Goal: Transaction & Acquisition: Subscribe to service/newsletter

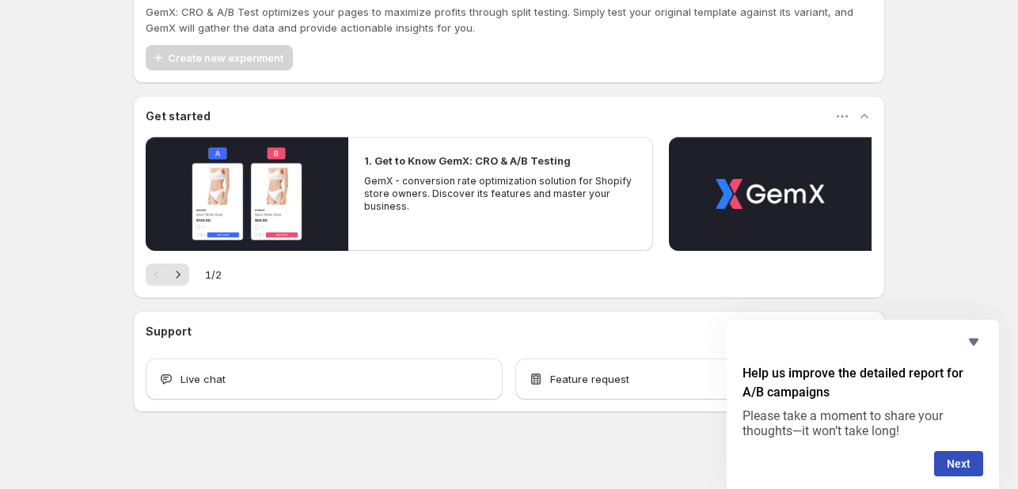
scroll to position [59, 0]
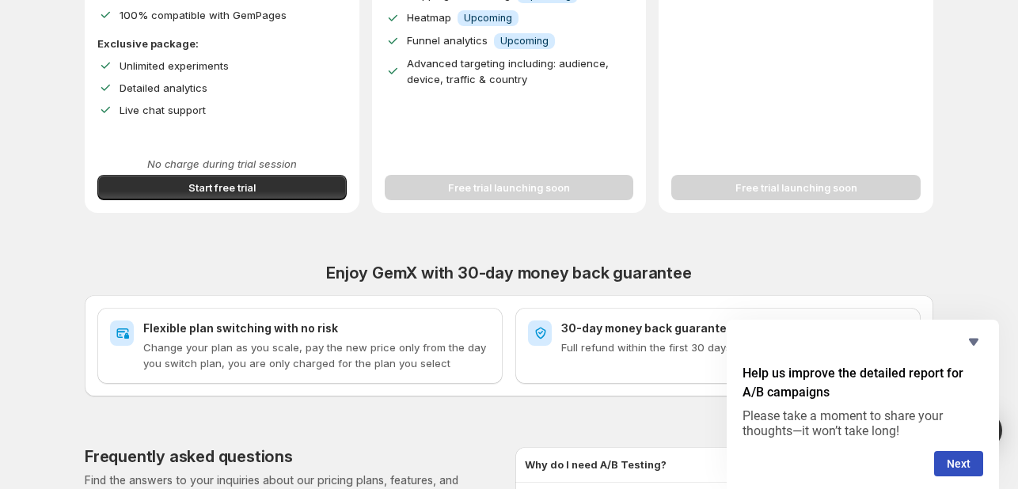
scroll to position [534, 0]
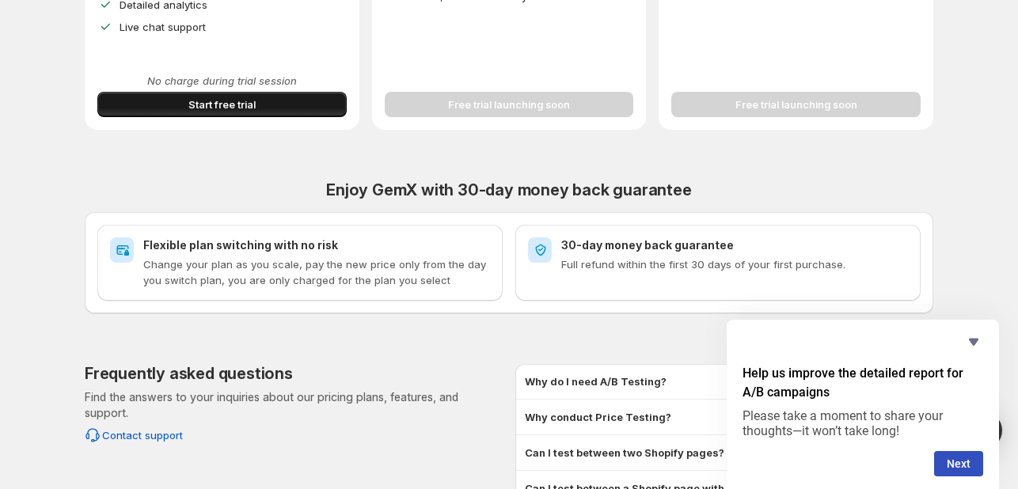
click at [247, 105] on span "Start free trial" at bounding box center [221, 105] width 67 height 16
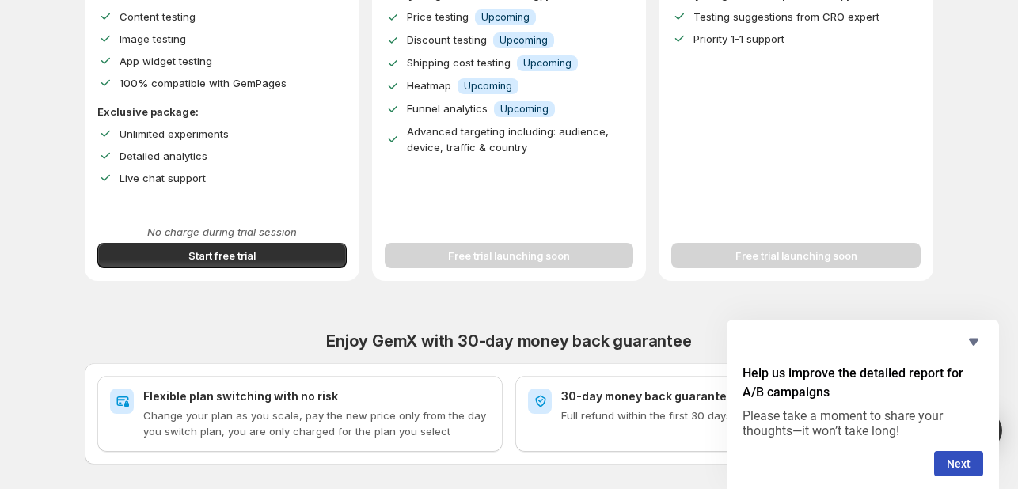
scroll to position [375, 0]
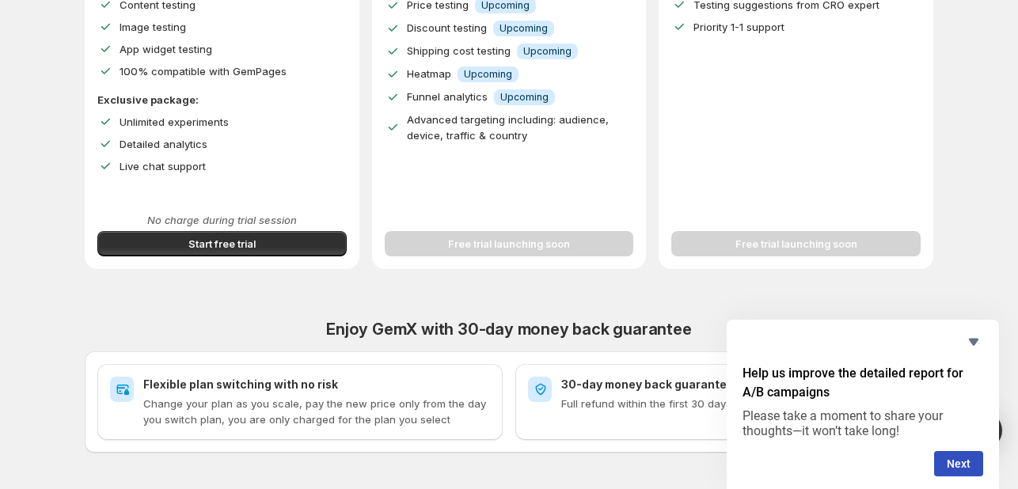
scroll to position [396, 0]
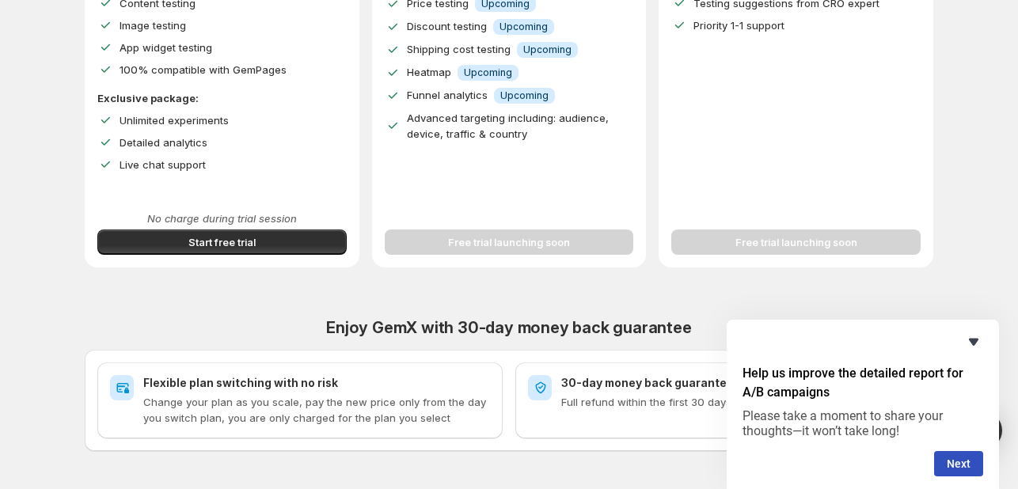
click at [978, 342] on icon "Hide survey" at bounding box center [973, 342] width 19 height 19
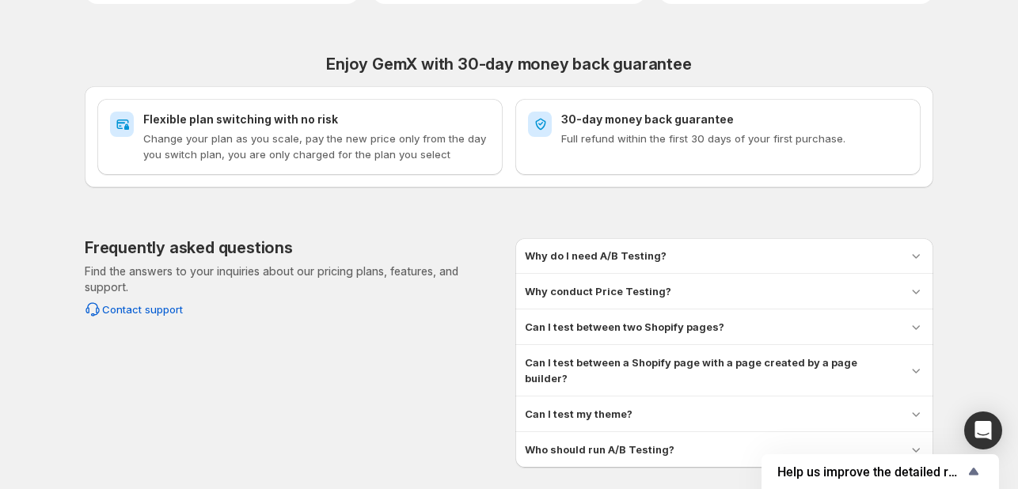
scroll to position [706, 0]
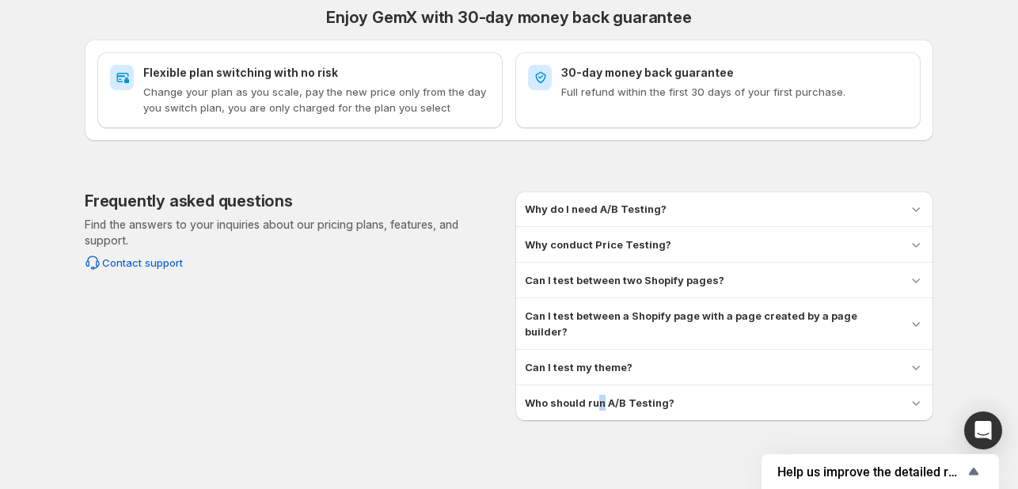
click at [605, 395] on h3 "Who should run A/B Testing?" at bounding box center [600, 403] width 150 height 16
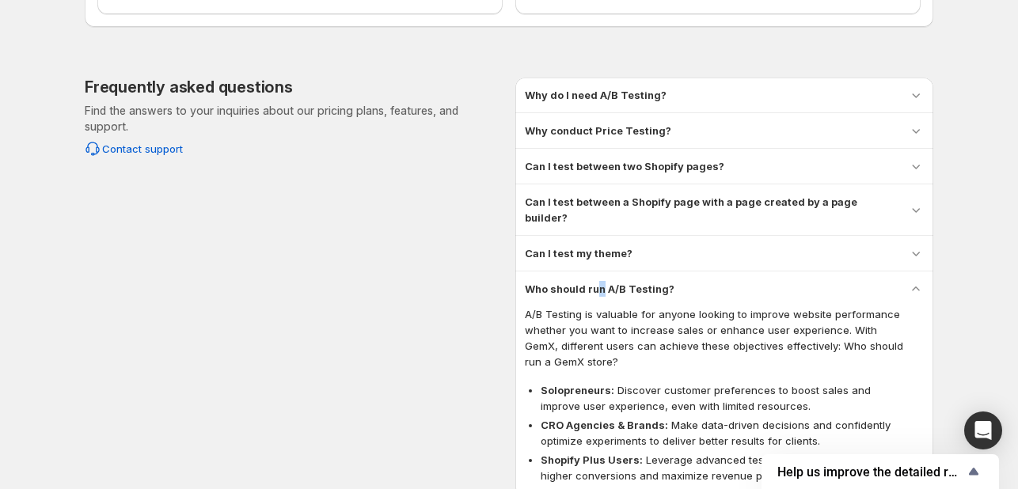
scroll to position [817, 0]
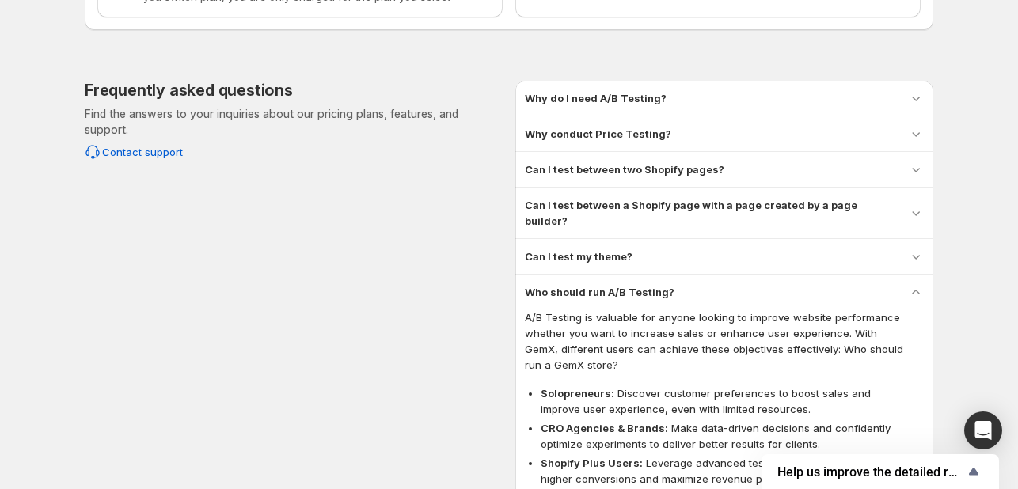
click at [692, 105] on div "Why do I need A/B Testing?" at bounding box center [724, 98] width 399 height 16
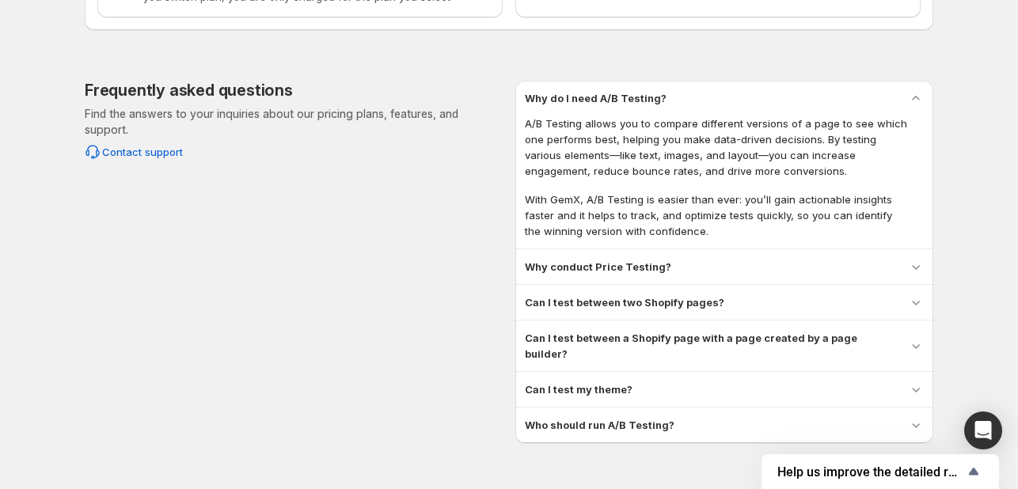
click at [683, 279] on div "Why conduct Price Testing? Price testing lets you determine the optimal price p…" at bounding box center [724, 266] width 418 height 35
click at [692, 257] on div "Why conduct Price Testing? Price testing lets you determine the optimal price p…" at bounding box center [724, 266] width 418 height 35
click at [692, 260] on div "Why conduct Price Testing?" at bounding box center [724, 267] width 399 height 16
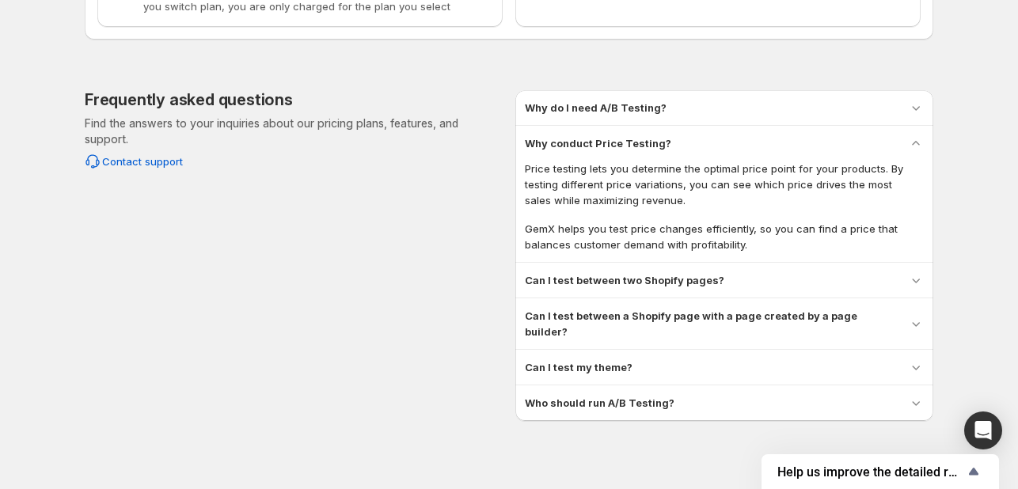
click at [573, 277] on h3 "Can I test between two Shopify pages?" at bounding box center [625, 280] width 200 height 16
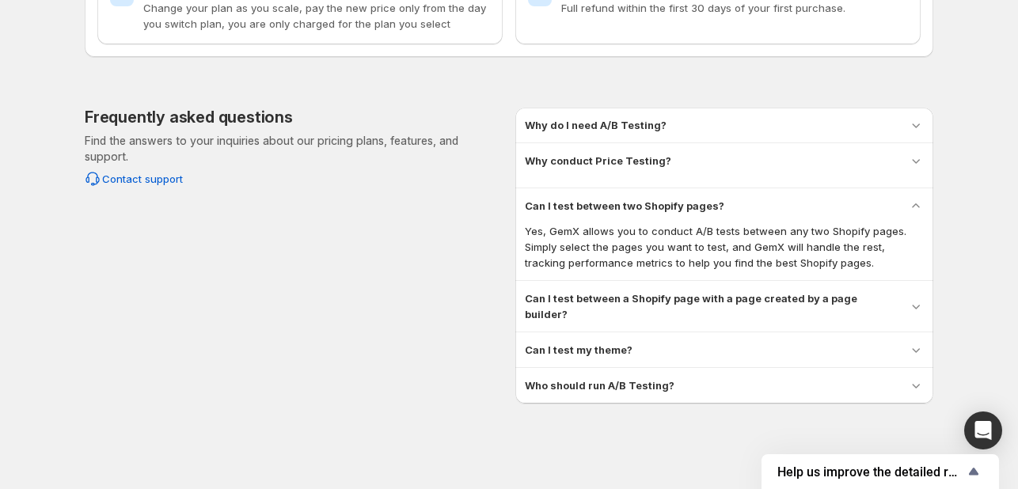
scroll to position [763, 0]
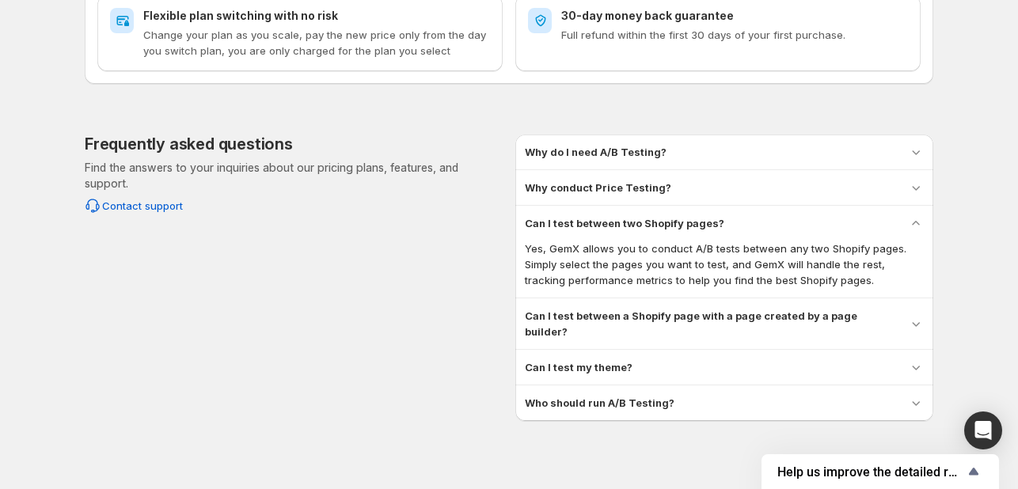
click at [592, 311] on h3 "Can I test between a Shopify page with a page created by a page builder?" at bounding box center [710, 324] width 371 height 32
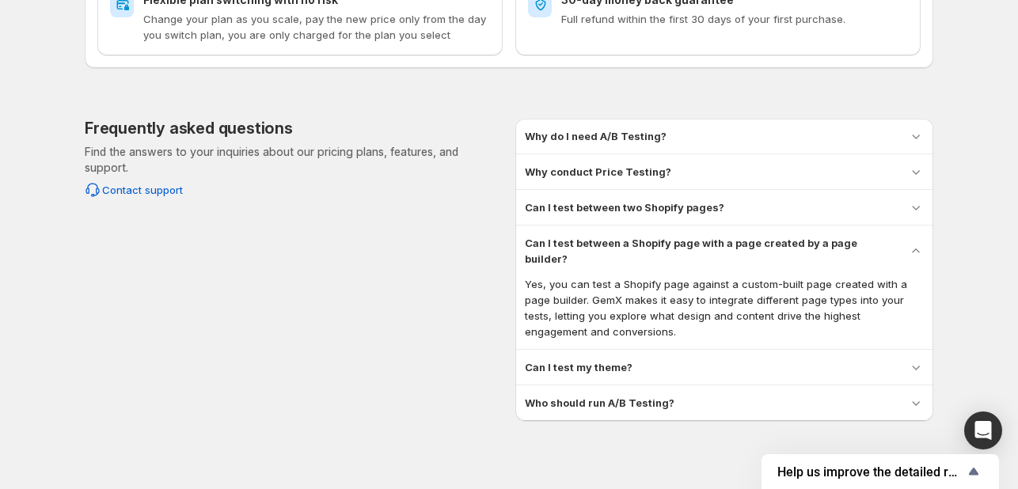
click at [568, 359] on div "Can I test my theme? Yes, you can run A/B tests using your existing Shopify the…" at bounding box center [724, 367] width 418 height 35
click at [644, 359] on div "Can I test my theme?" at bounding box center [724, 367] width 399 height 16
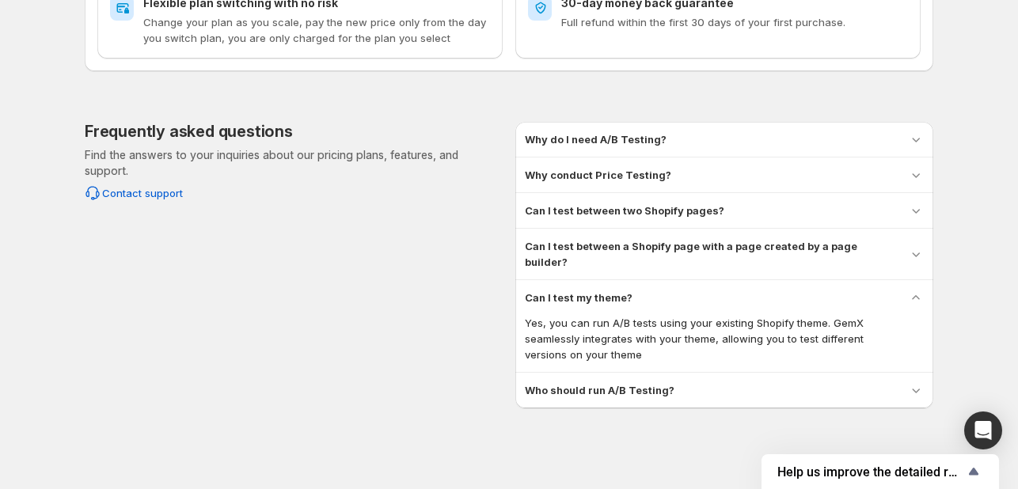
scroll to position [763, 0]
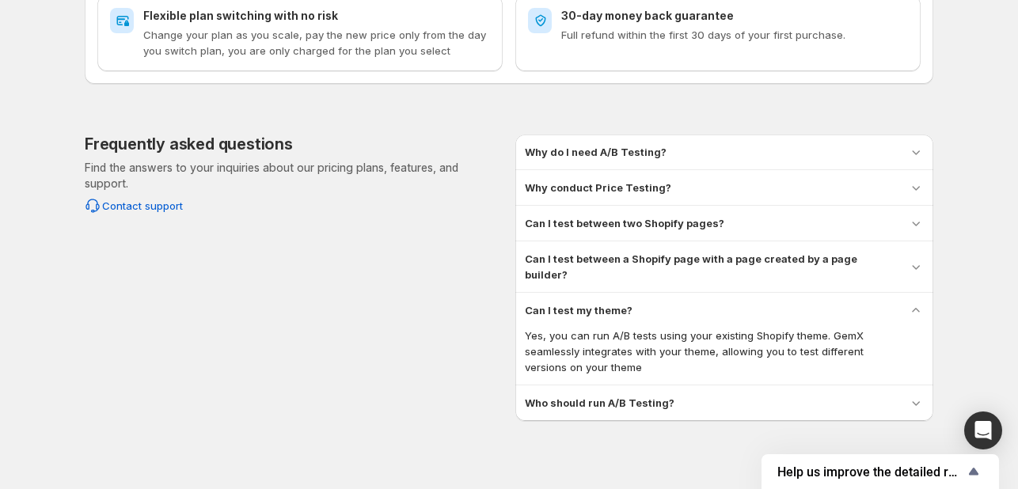
click at [618, 395] on h3 "Who should run A/B Testing?" at bounding box center [600, 403] width 150 height 16
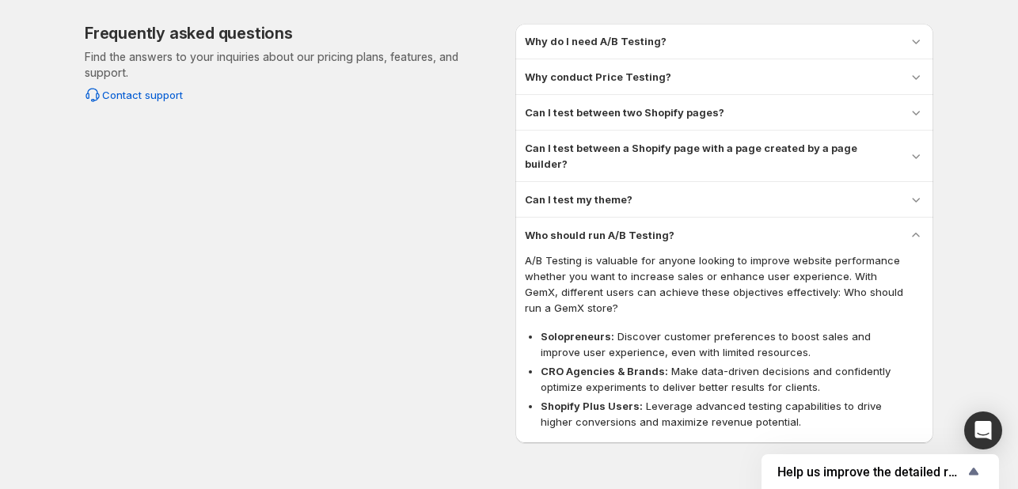
scroll to position [896, 0]
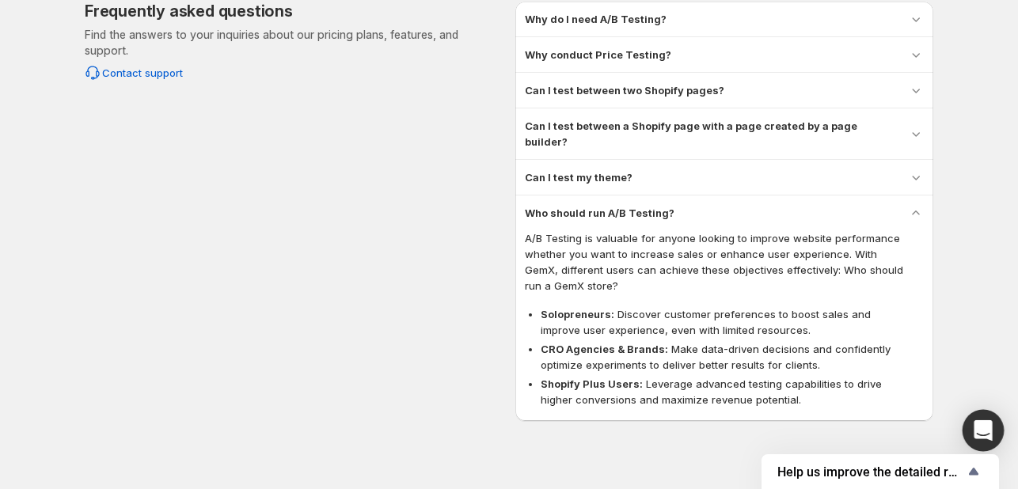
click at [972, 428] on div "Open Intercom Messenger" at bounding box center [984, 431] width 42 height 42
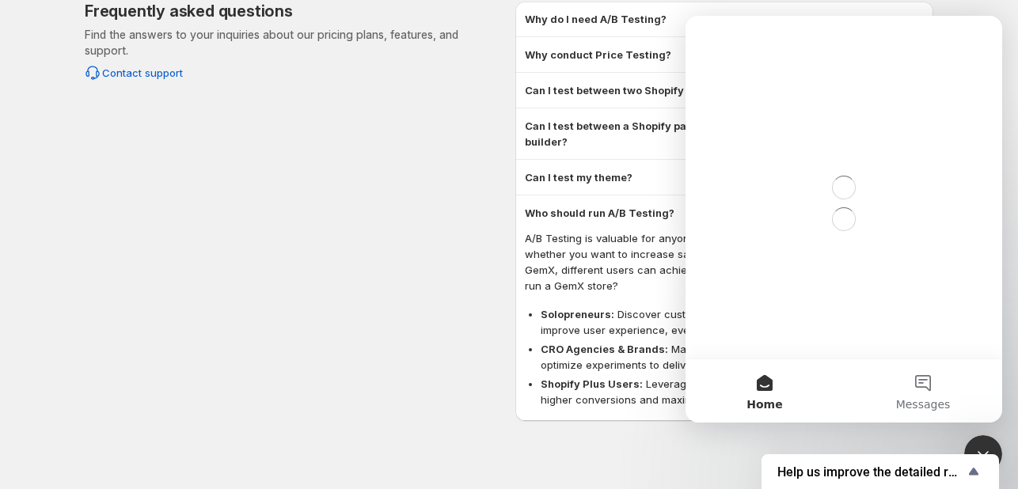
scroll to position [0, 0]
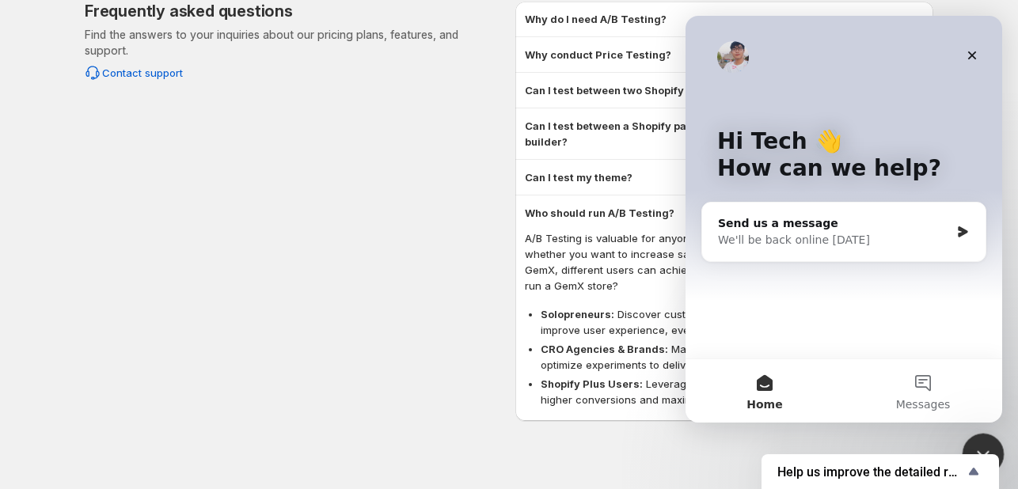
click at [977, 443] on icon "Close Intercom Messenger" at bounding box center [980, 452] width 19 height 19
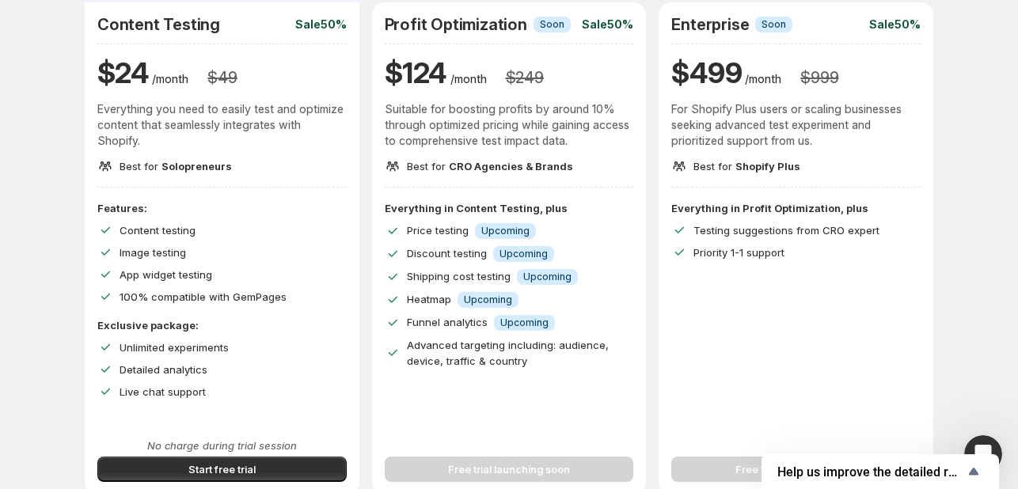
scroll to position [238, 0]
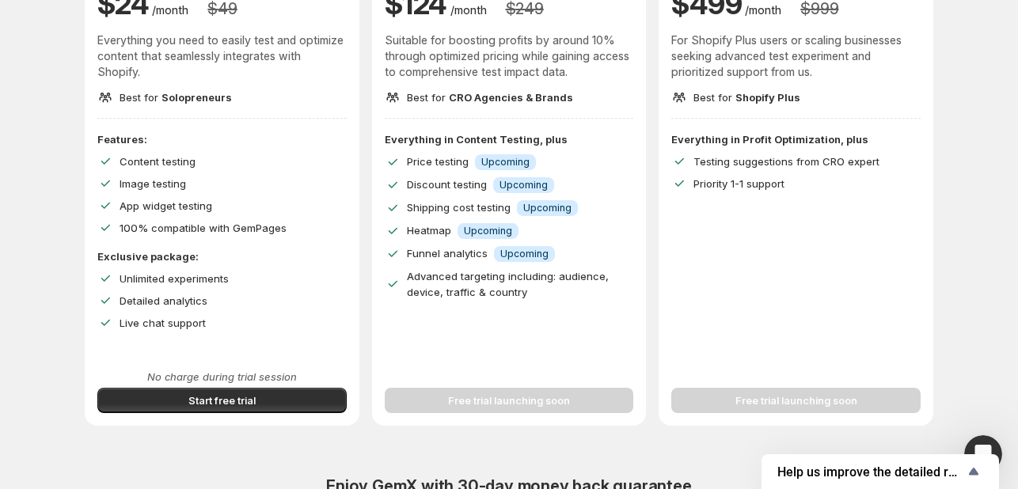
click at [371, 438] on div "Improve Your Store's Conversion Rate, Revenue, and Profit – Start Your 14-Day F…" at bounding box center [509, 430] width 849 height 1298
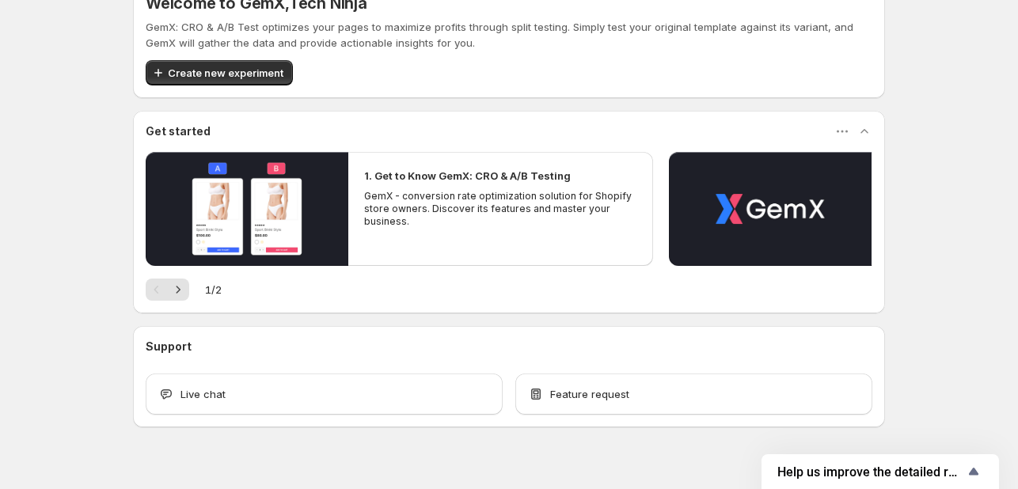
scroll to position [41, 0]
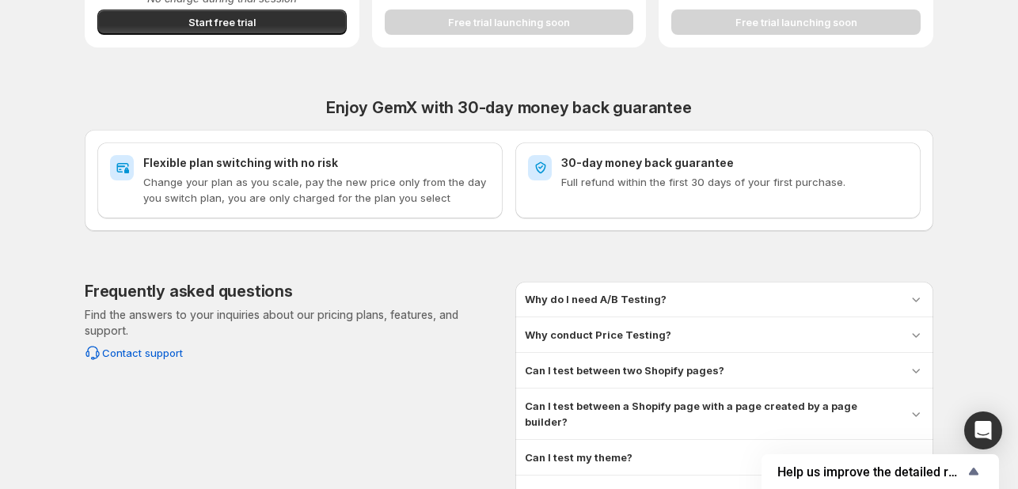
scroll to position [706, 0]
